Goal: Information Seeking & Learning: Understand process/instructions

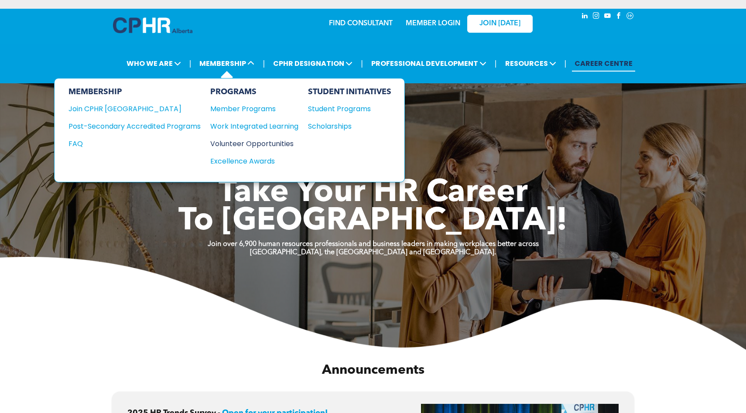
click at [250, 145] on div "Volunteer Opportunities" at bounding box center [249, 143] width 79 height 11
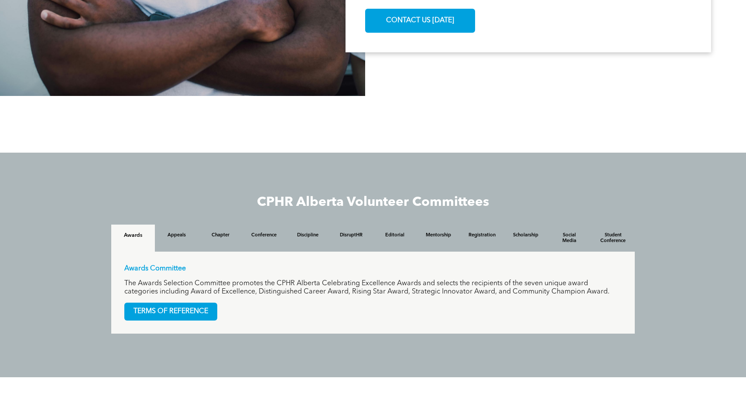
scroll to position [682, 0]
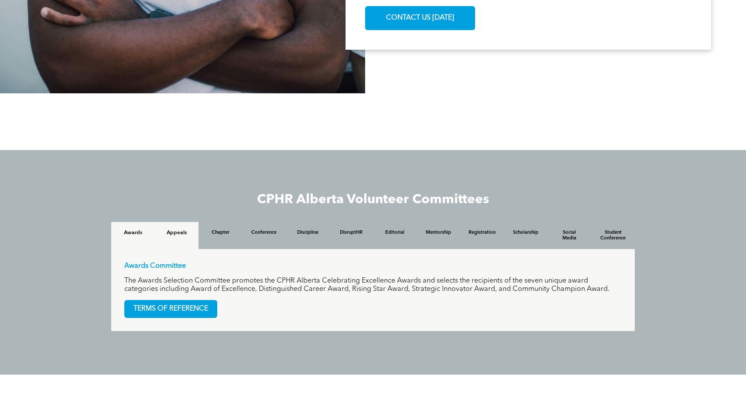
click at [180, 238] on div "Appeals" at bounding box center [177, 235] width 44 height 27
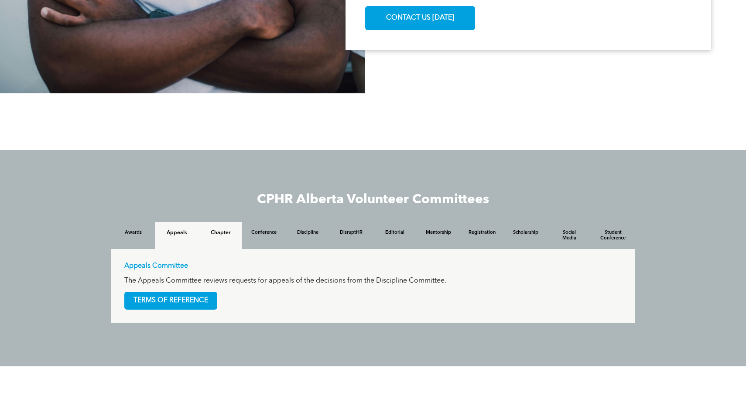
click at [218, 238] on div "Chapter" at bounding box center [220, 235] width 44 height 27
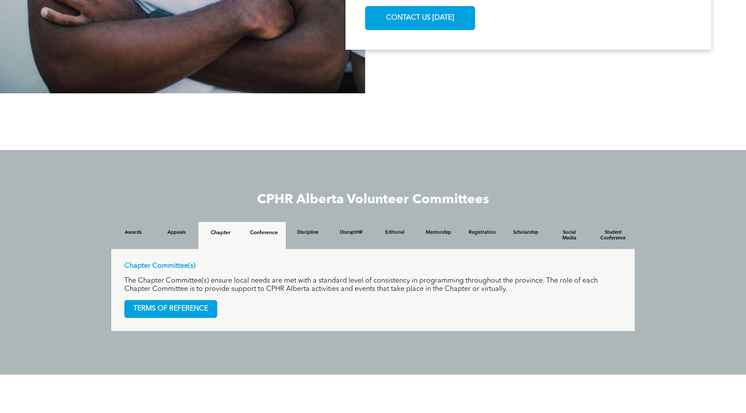
click at [263, 236] on h4 "Conference" at bounding box center [264, 233] width 28 height 6
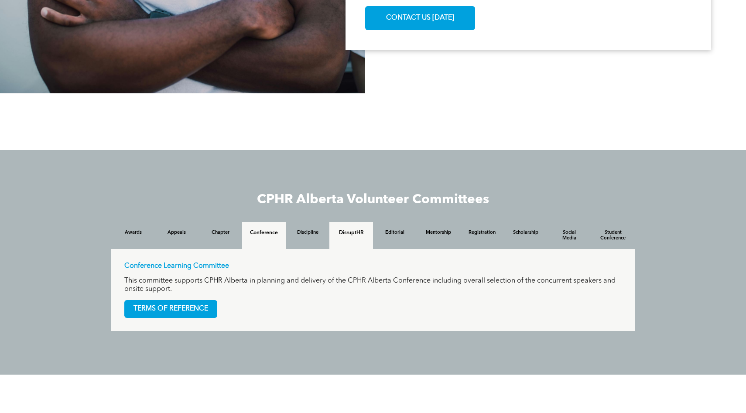
click at [357, 235] on h4 "DisruptHR" at bounding box center [351, 233] width 28 height 6
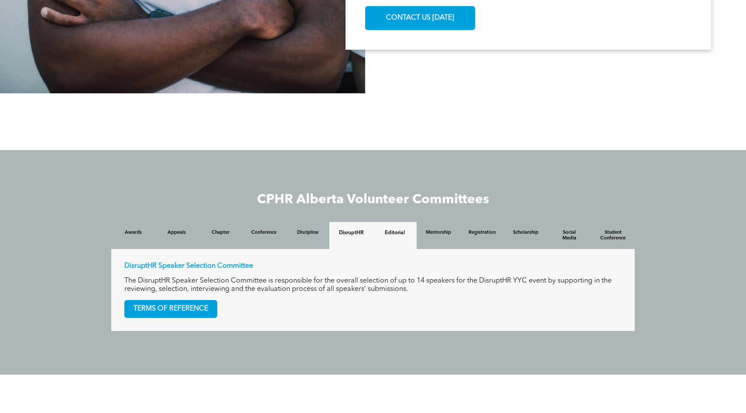
click at [391, 238] on div "Editorial" at bounding box center [395, 235] width 44 height 27
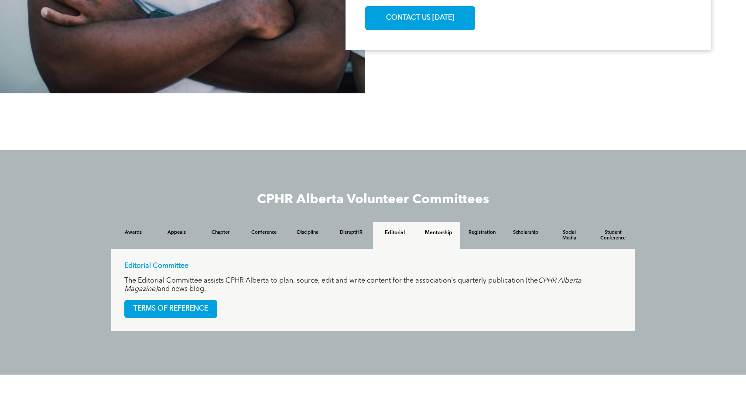
click at [427, 239] on div "Mentorship" at bounding box center [438, 235] width 44 height 27
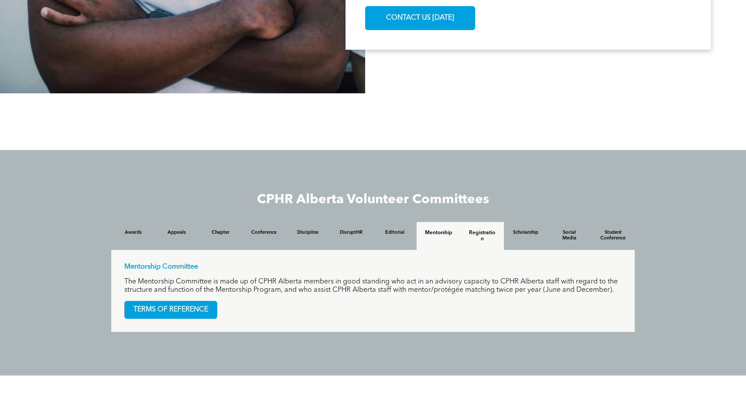
click at [477, 242] on h4 "Registration" at bounding box center [482, 236] width 28 height 12
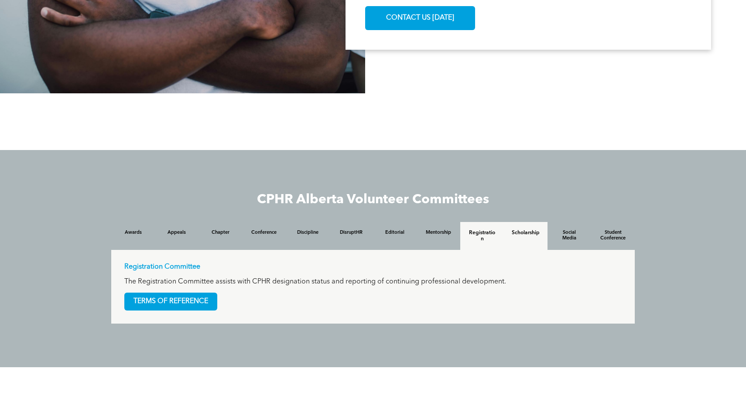
click at [521, 236] on h4 "Scholarship" at bounding box center [526, 233] width 28 height 6
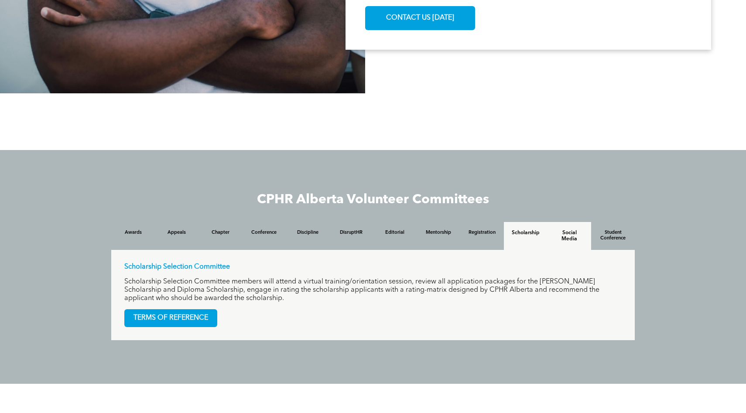
click at [573, 235] on h4 "Social Media" at bounding box center [569, 236] width 28 height 12
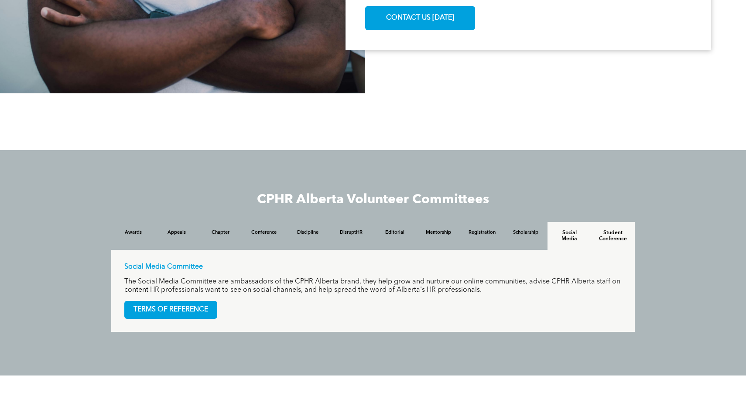
click at [600, 237] on h4 "Student Conference" at bounding box center [613, 236] width 28 height 12
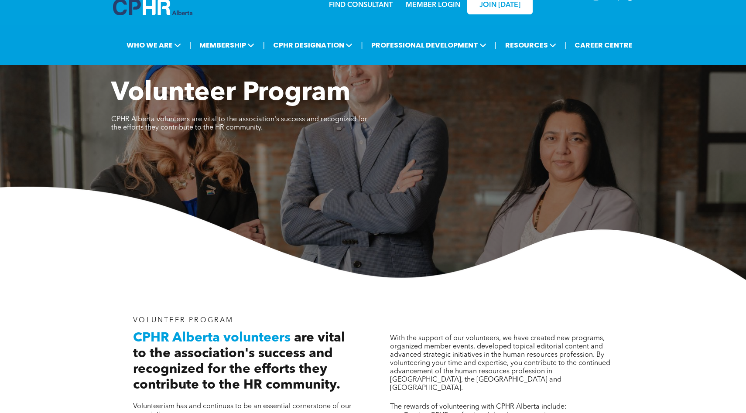
scroll to position [0, 0]
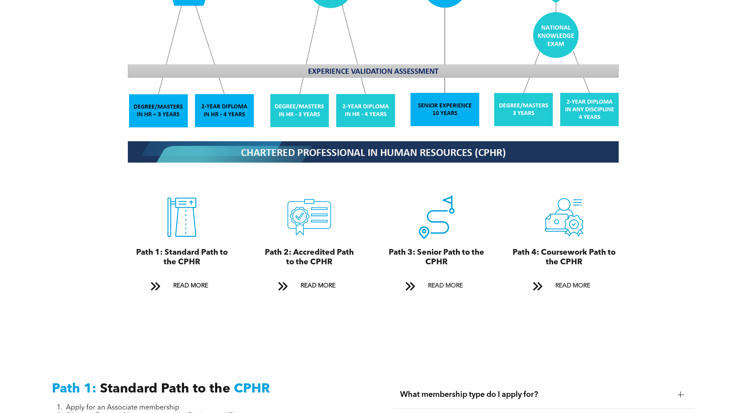
scroll to position [860, 0]
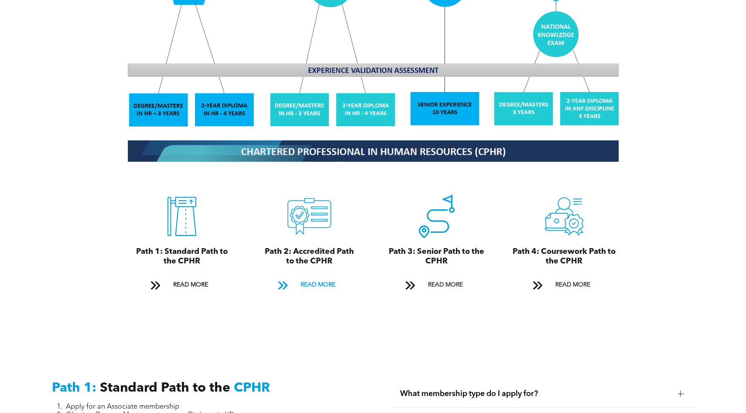
click at [304, 277] on span "READ MORE" at bounding box center [317, 285] width 41 height 16
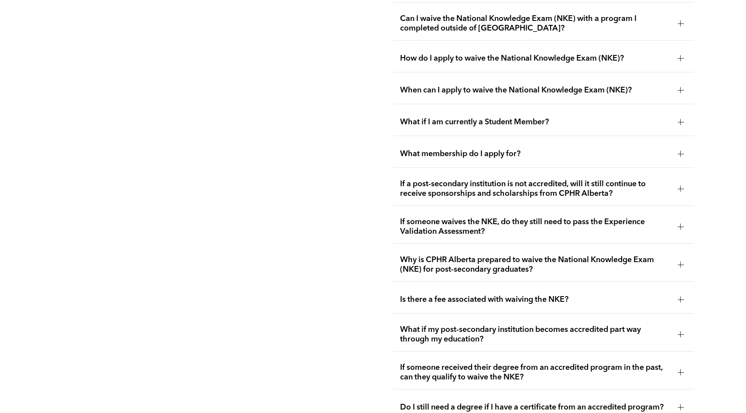
scroll to position [1562, 0]
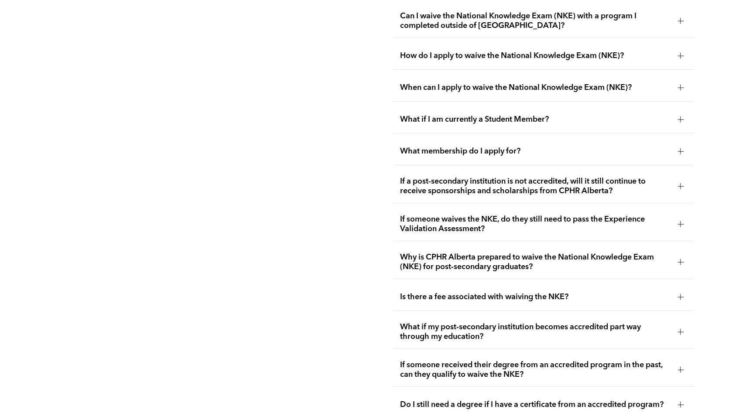
click at [470, 115] on span "What if I am currently a Student Member?" at bounding box center [535, 120] width 270 height 10
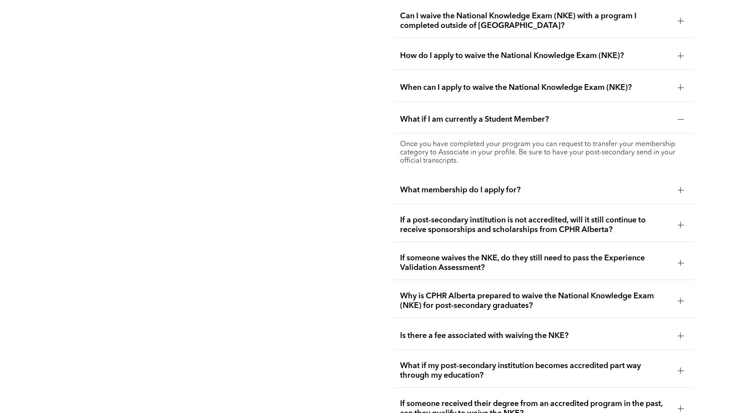
click at [470, 115] on span "What if I am currently a Student Member?" at bounding box center [535, 120] width 270 height 10
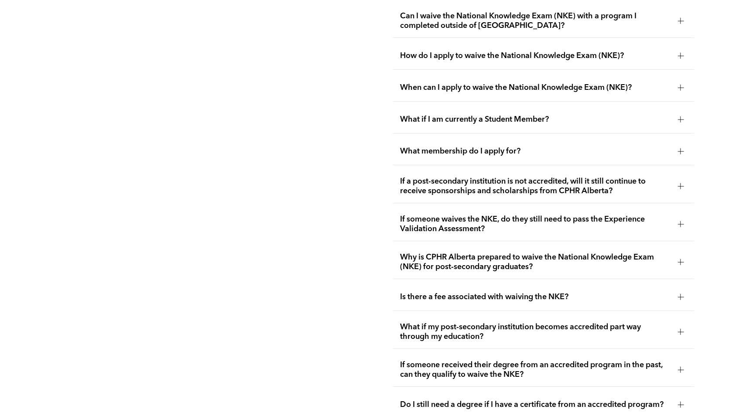
click at [472, 147] on span "What membership do I apply for?" at bounding box center [535, 152] width 270 height 10
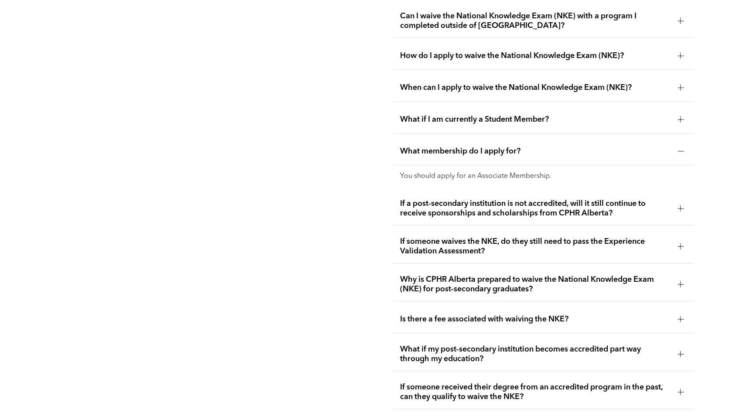
click at [472, 147] on span "What membership do I apply for?" at bounding box center [535, 152] width 270 height 10
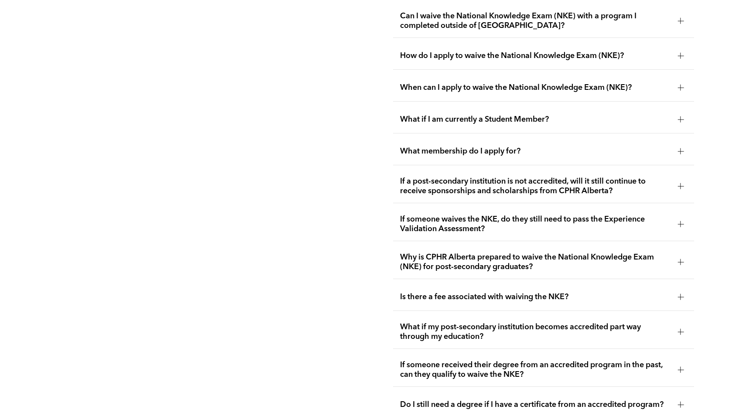
click at [470, 283] on div "Is there a fee associated with waiving the NKE?" at bounding box center [543, 296] width 301 height 27
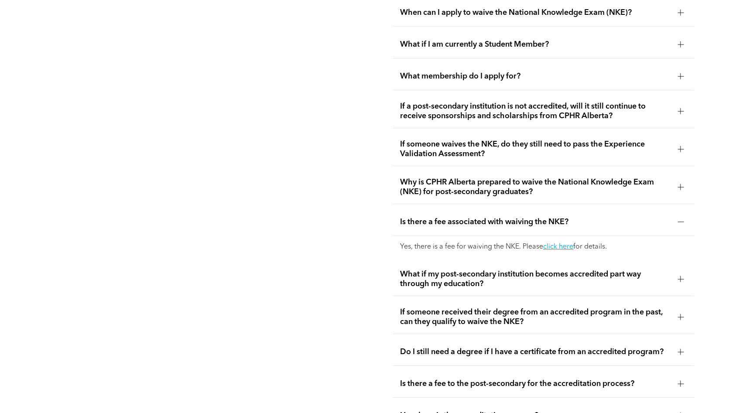
scroll to position [1642, 0]
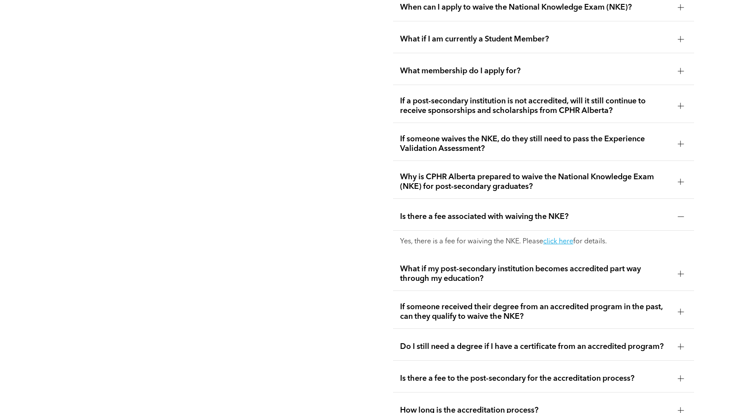
click at [472, 264] on span "What if my post-secondary institution becomes accredited part way through my ed…" at bounding box center [535, 273] width 270 height 19
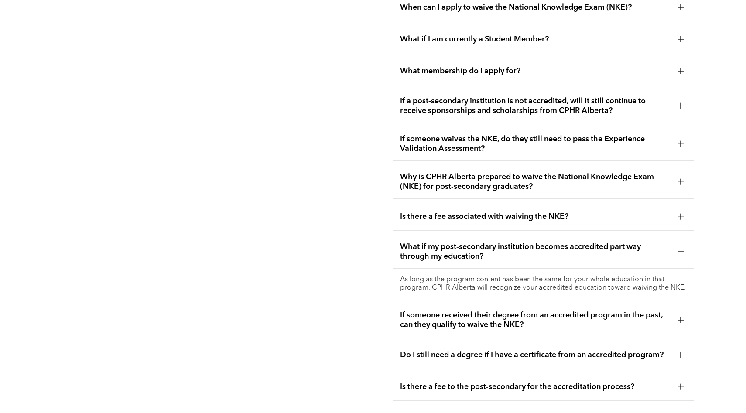
click at [474, 242] on span "What if my post-secondary institution becomes accredited part way through my ed…" at bounding box center [535, 251] width 270 height 19
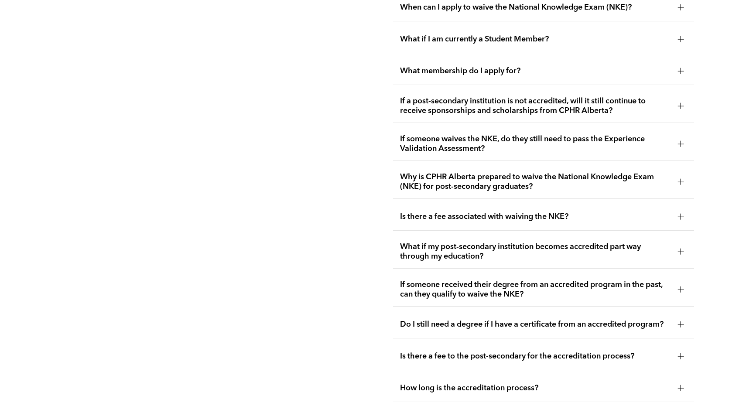
click at [476, 280] on span "If someone received their degree from an accredited program in the past, can th…" at bounding box center [535, 289] width 270 height 19
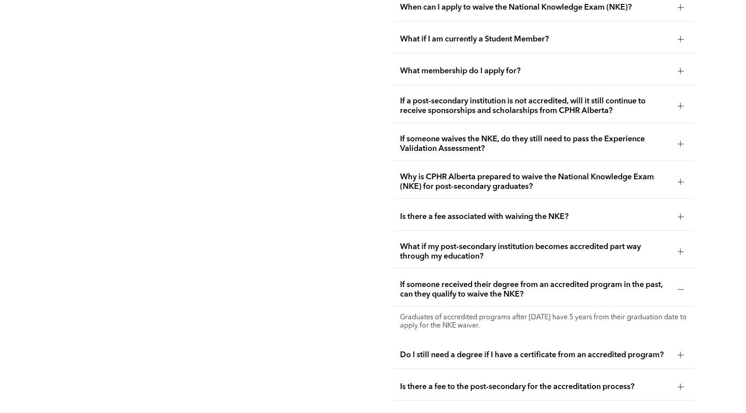
click at [476, 280] on span "If someone received their degree from an accredited program in the past, can th…" at bounding box center [535, 289] width 270 height 19
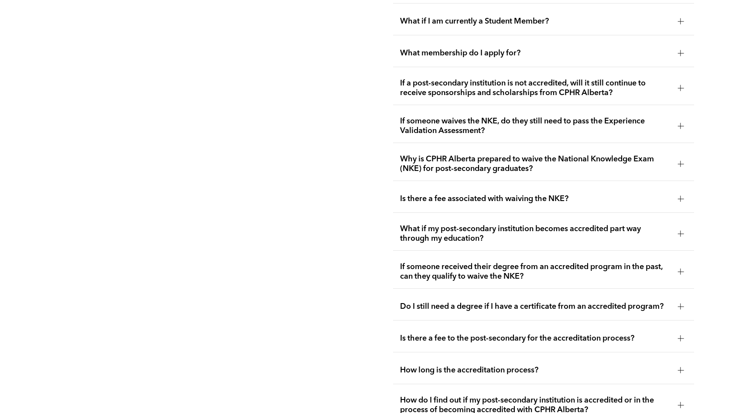
scroll to position [1666, 0]
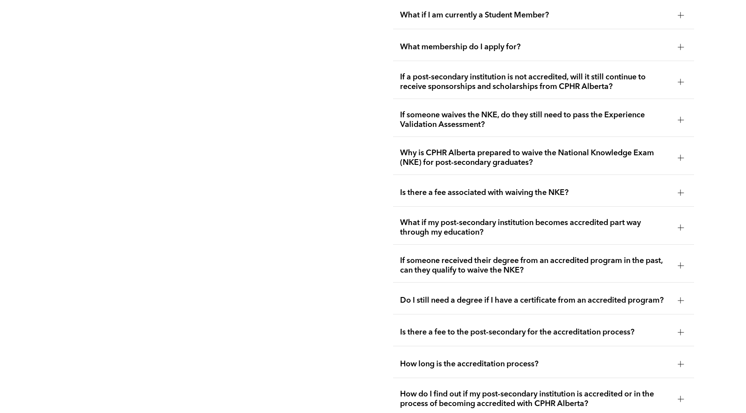
click at [425, 327] on span "Is there a fee to the post-secondary for the accreditation process?" at bounding box center [535, 332] width 270 height 10
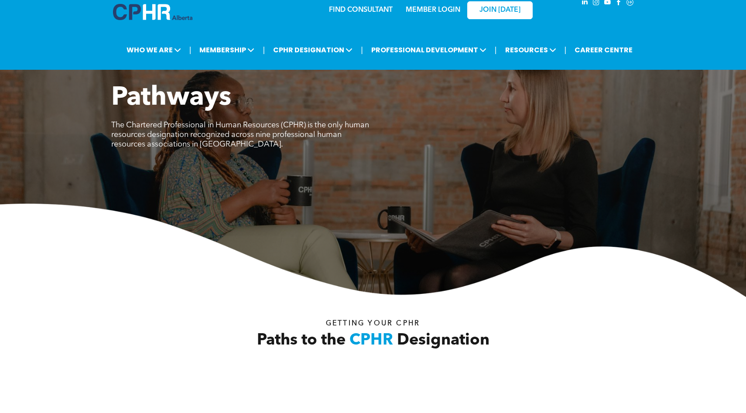
scroll to position [0, 0]
